Goal: Task Accomplishment & Management: Complete application form

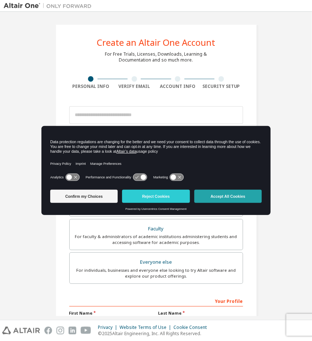
click at [224, 198] on button "Accept All Cookies" at bounding box center [227, 196] width 67 height 13
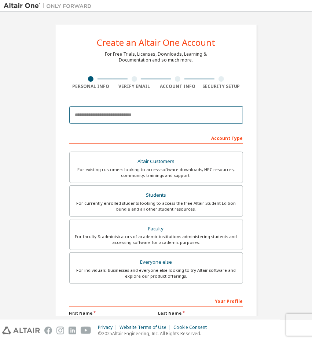
click at [118, 113] on input "email" at bounding box center [156, 115] width 174 height 18
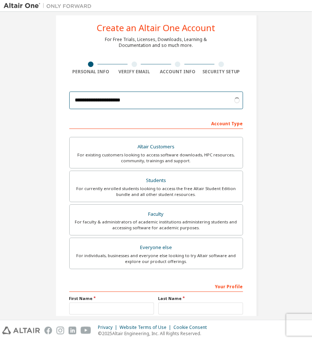
scroll to position [37, 0]
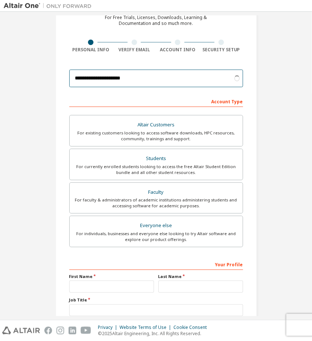
click at [124, 83] on input "**********" at bounding box center [156, 79] width 174 height 18
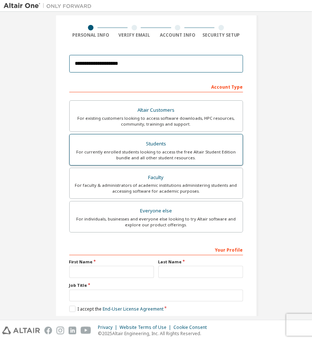
scroll to position [73, 0]
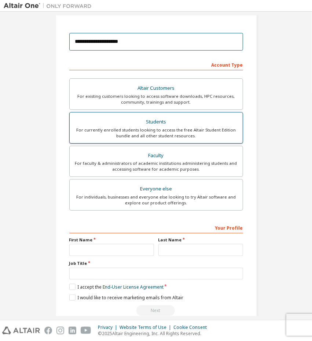
type input "**********"
click at [164, 129] on div "For currently enrolled students looking to access the free Altair Student Editi…" at bounding box center [156, 133] width 164 height 12
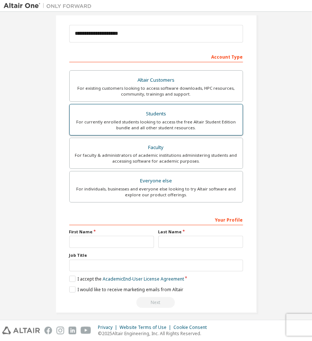
scroll to position [85, 0]
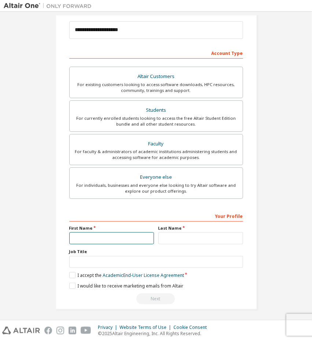
click at [142, 235] on input "text" at bounding box center [111, 239] width 85 height 12
type input "**********"
click at [161, 237] on input "text" at bounding box center [200, 239] width 85 height 12
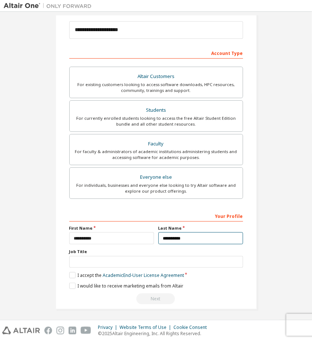
type input "**********"
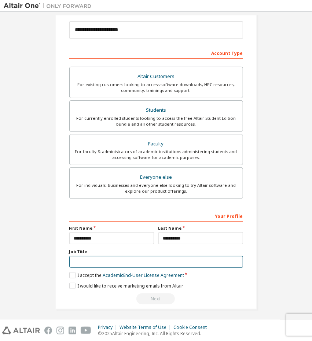
drag, startPoint x: 206, startPoint y: 257, endPoint x: 199, endPoint y: 260, distance: 8.0
click at [202, 259] on input "text" at bounding box center [156, 262] width 174 height 12
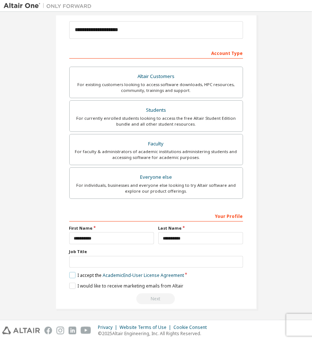
click at [73, 273] on label "I accept the Academic End-User License Agreement" at bounding box center [126, 275] width 115 height 6
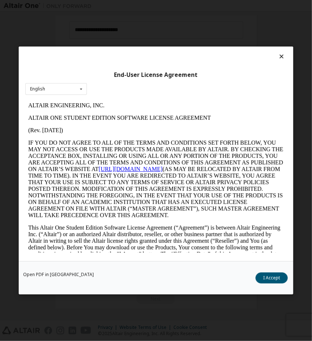
scroll to position [0, 0]
click at [272, 282] on button "I Accept" at bounding box center [272, 278] width 32 height 11
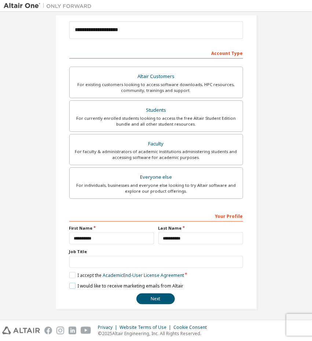
click at [77, 284] on label "I would like to receive marketing emails from Altair" at bounding box center [126, 286] width 114 height 6
click at [133, 285] on label "I would like to receive marketing emails from Altair" at bounding box center [126, 286] width 114 height 6
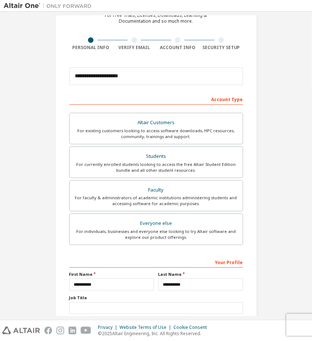
scroll to position [85, 0]
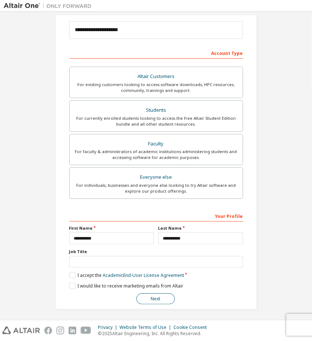
click at [153, 294] on button "Next" at bounding box center [155, 299] width 39 height 11
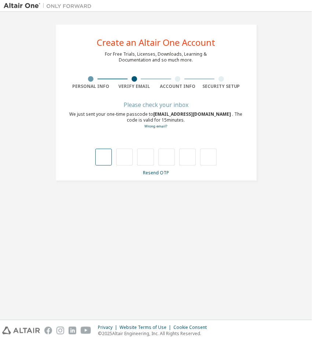
type input "*"
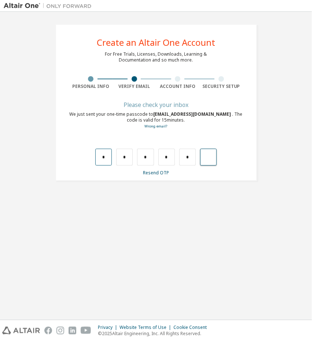
type input "*"
